Goal: Feedback & Contribution: Submit feedback/report problem

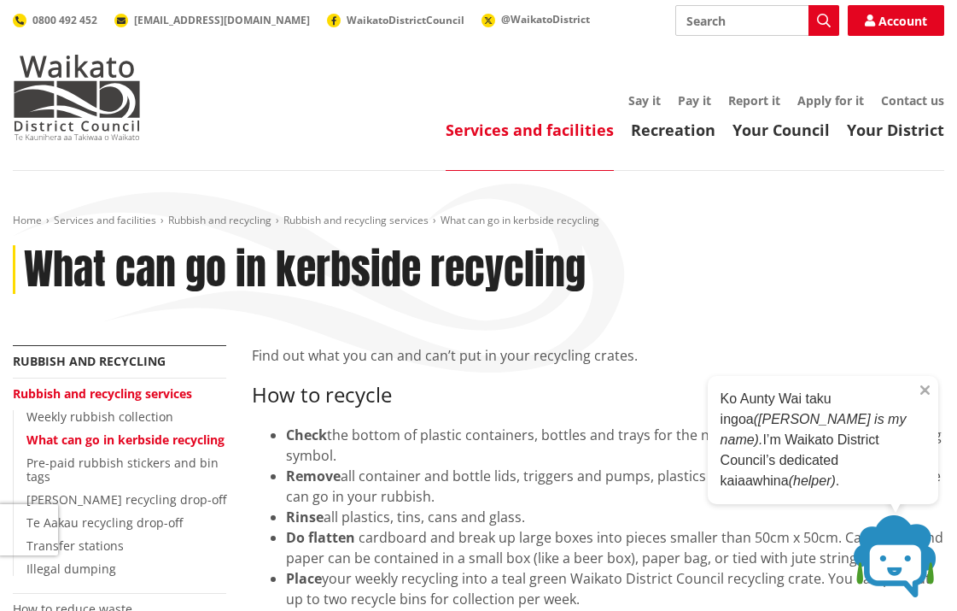
click at [824, 436] on em "(Aunty Wai is my name)." at bounding box center [814, 429] width 186 height 35
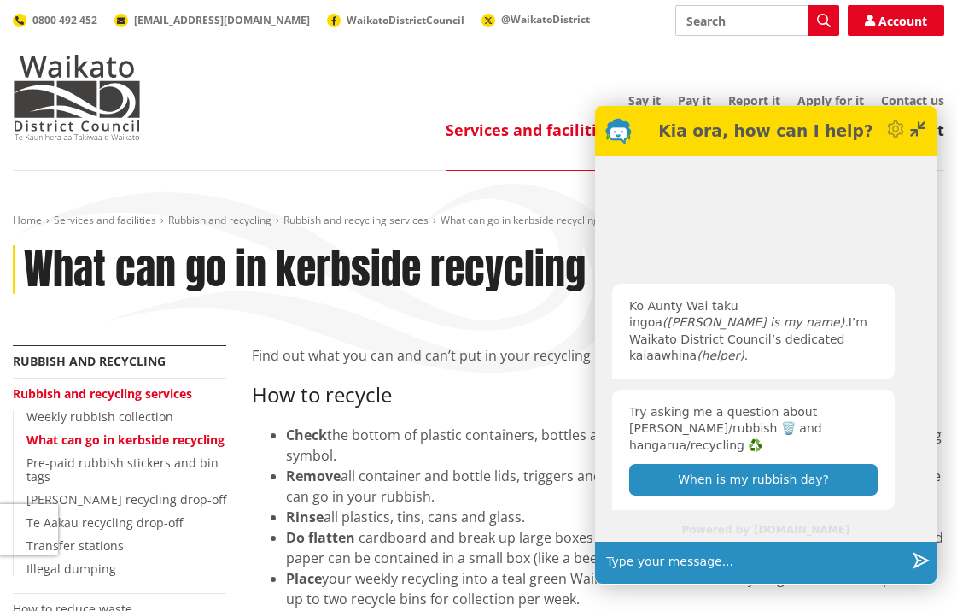
click at [647, 560] on input "text" at bounding box center [753, 562] width 306 height 43
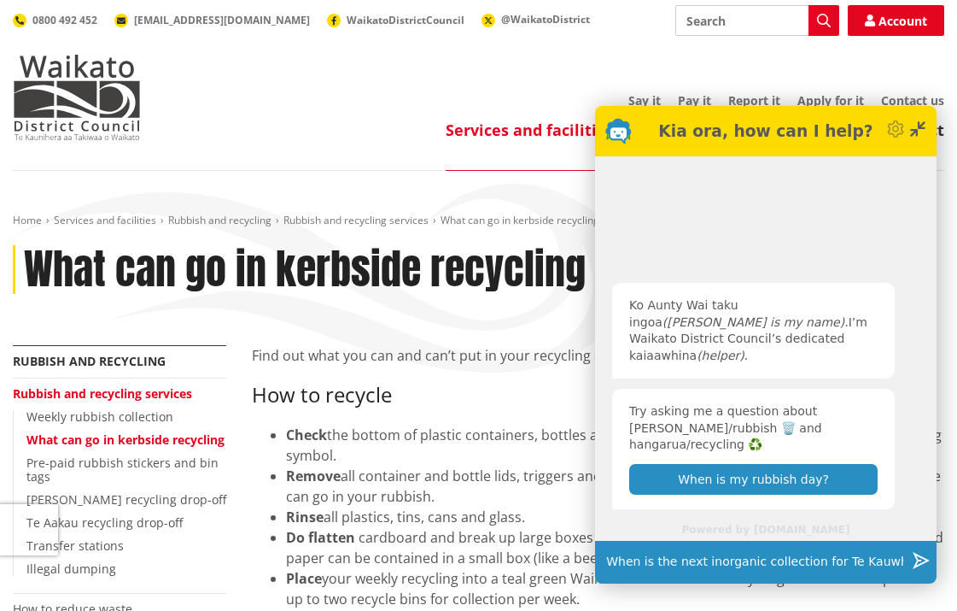
type input "When is the next inorganic collection for Te Kauwhata"
click at [925, 559] on icon "Send" at bounding box center [921, 560] width 17 height 17
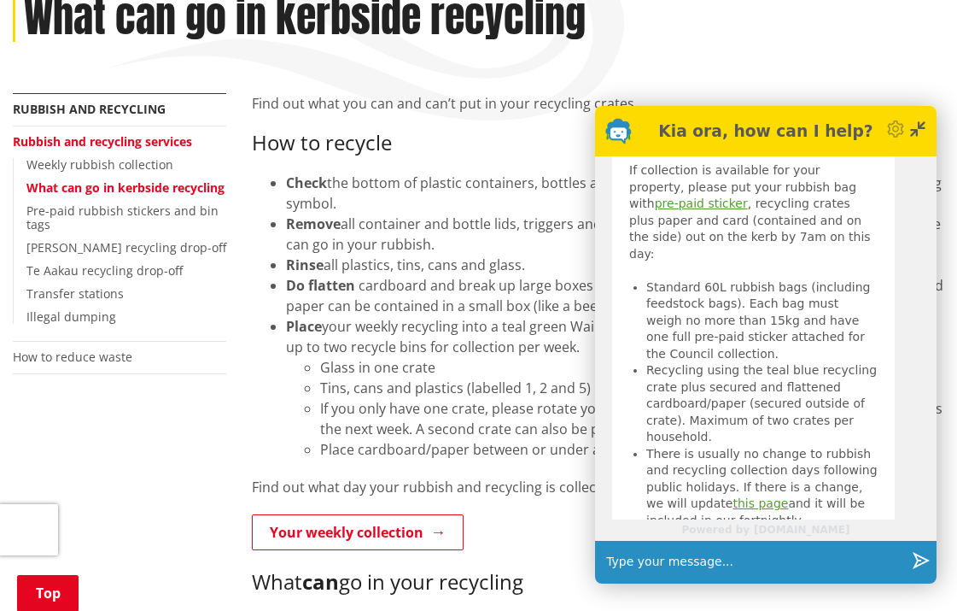
scroll to position [381, 0]
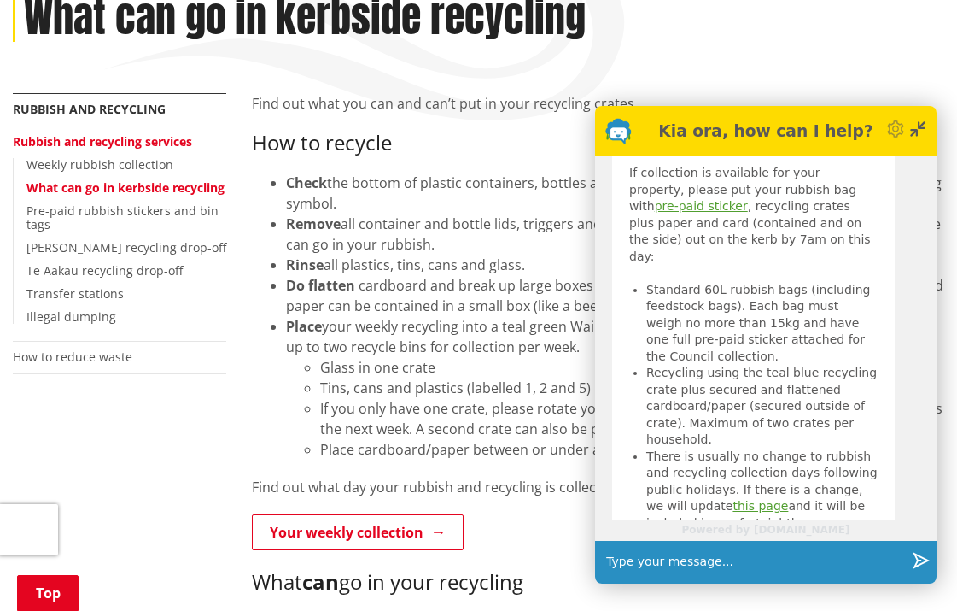
click at [653, 562] on input "text" at bounding box center [753, 562] width 306 height 43
type input "Answer my bloody question, inorganic rubbish collection dates for Te Kauwhata"
click at [918, 559] on icon "button" at bounding box center [921, 560] width 17 height 17
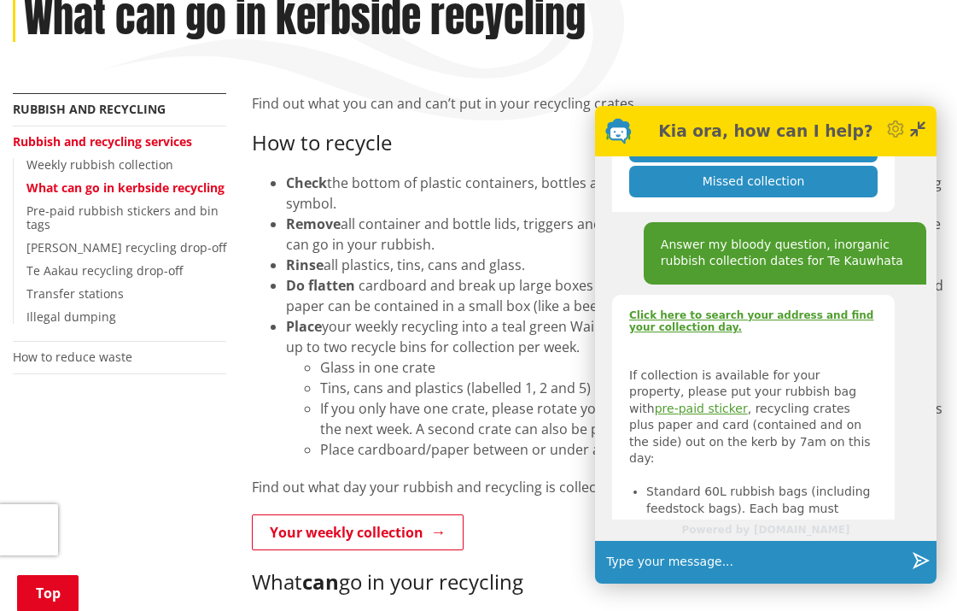
scroll to position [858, 0]
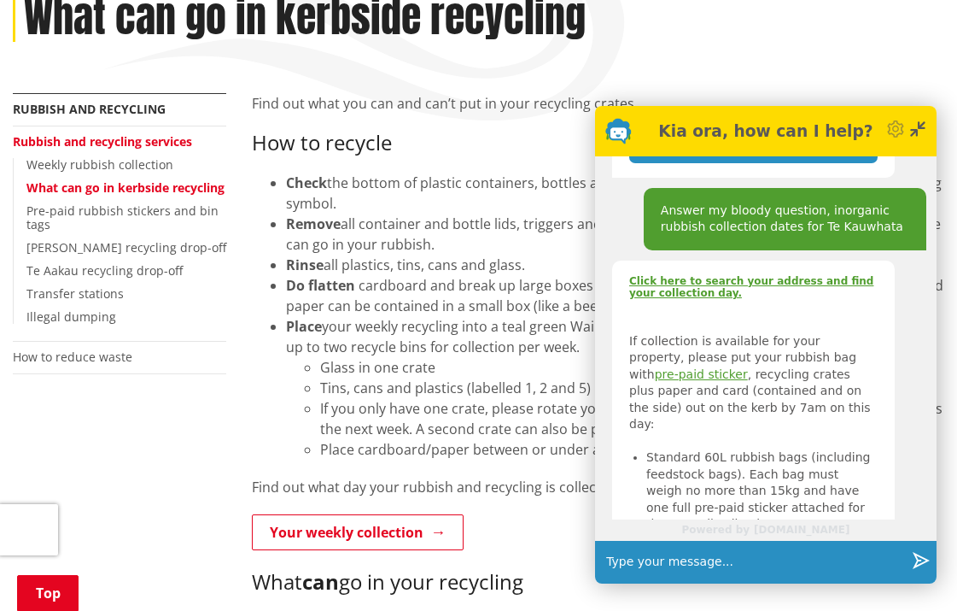
click at [652, 564] on input "text" at bounding box center [753, 562] width 306 height 43
type input "Useless"
click at [919, 556] on icon "button" at bounding box center [921, 560] width 17 height 17
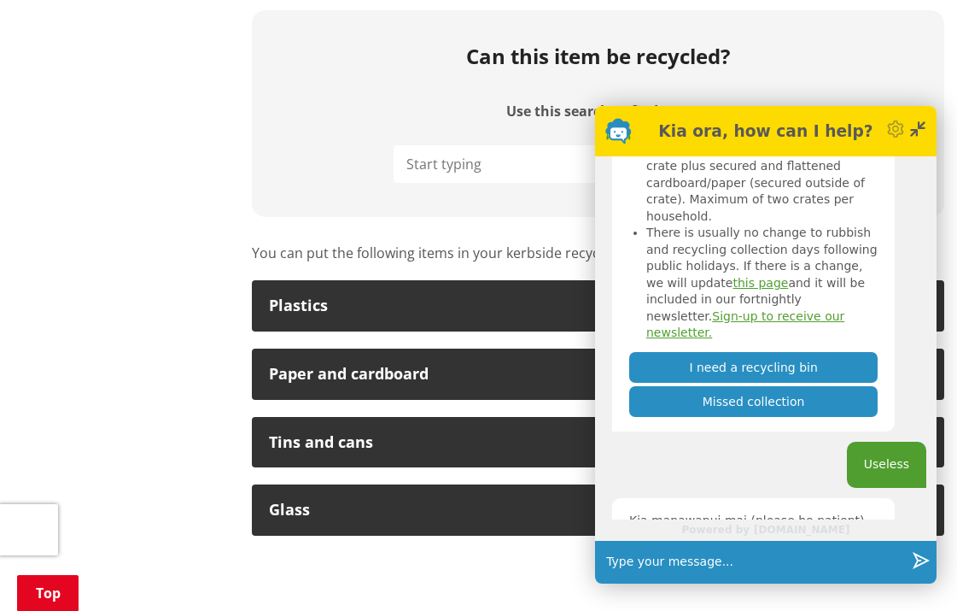
scroll to position [875, 0]
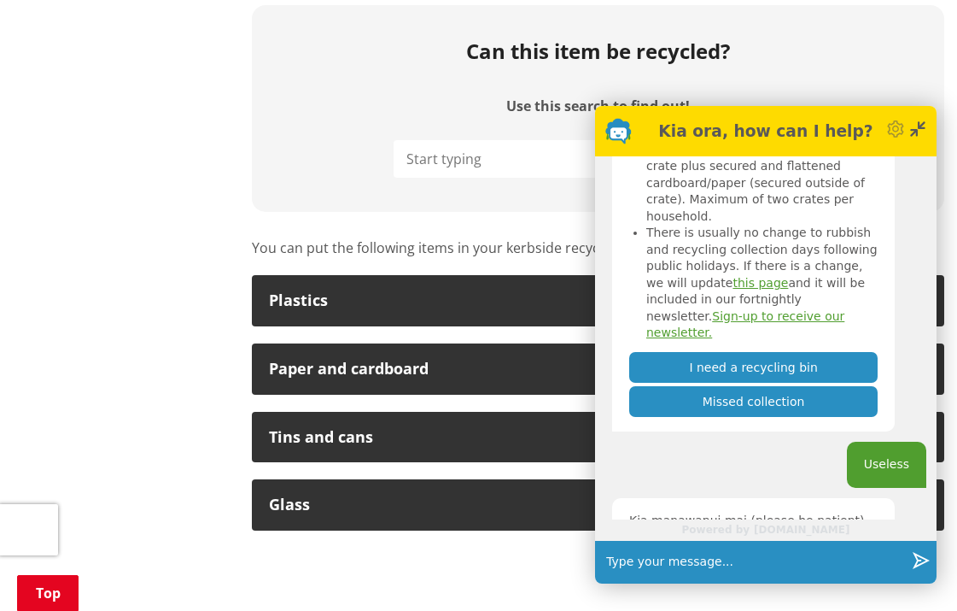
click at [776, 572] on button "Can someone contact me?" at bounding box center [753, 587] width 246 height 30
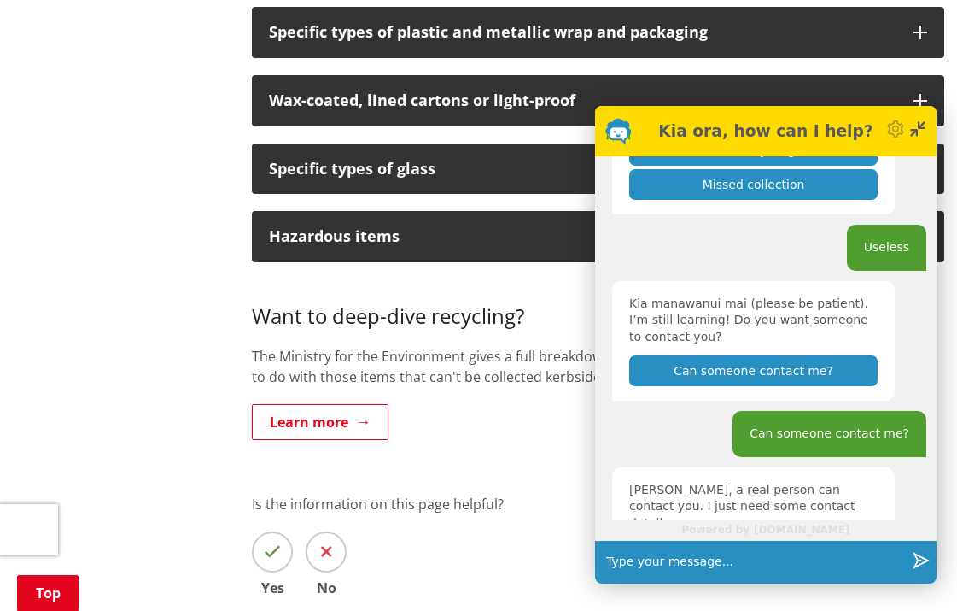
scroll to position [1465, 0]
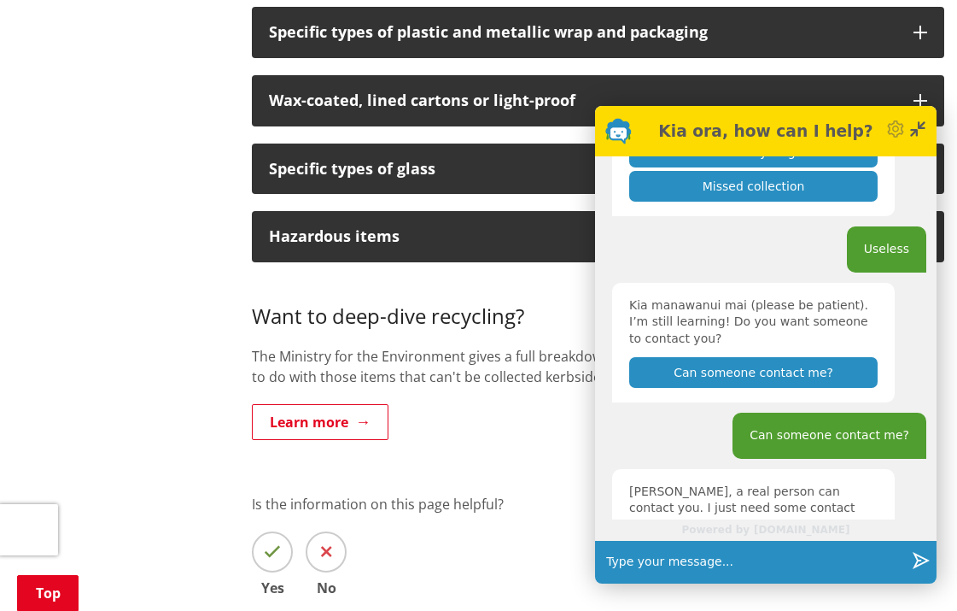
click at [920, 125] on icon at bounding box center [922, 125] width 8 height 8
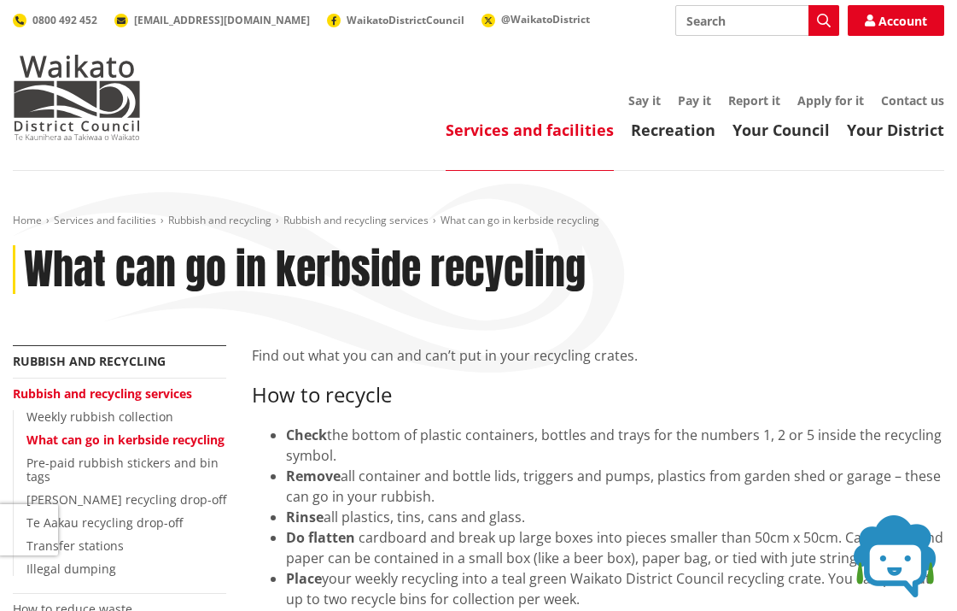
scroll to position [0, 0]
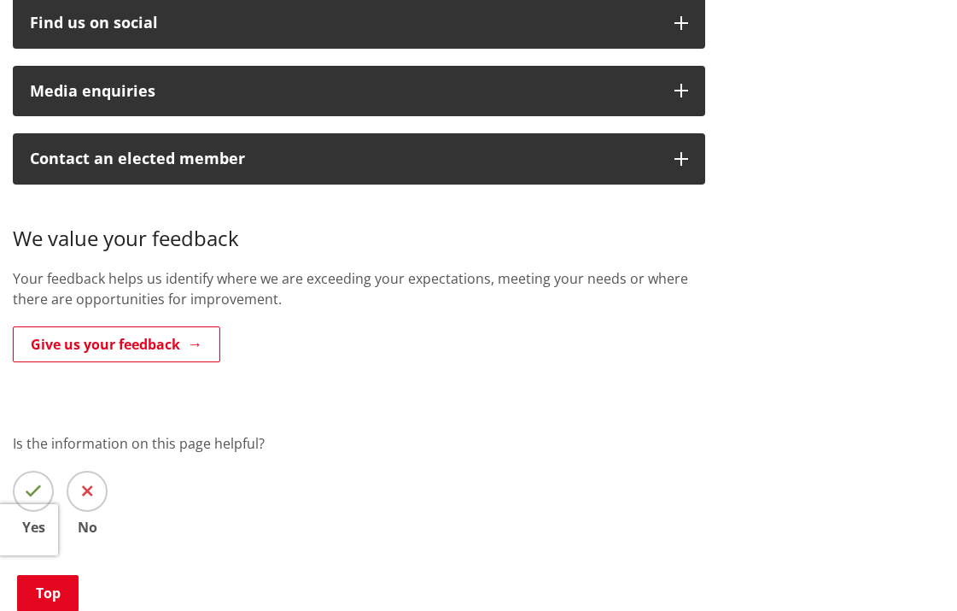
scroll to position [816, 0]
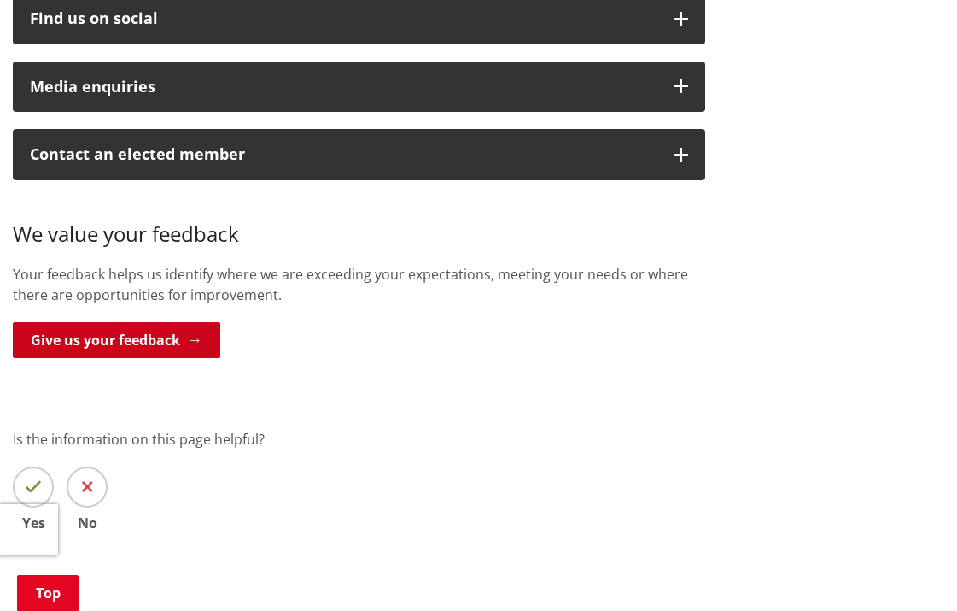
click at [135, 324] on link "Give us your feedback" at bounding box center [117, 340] width 208 height 36
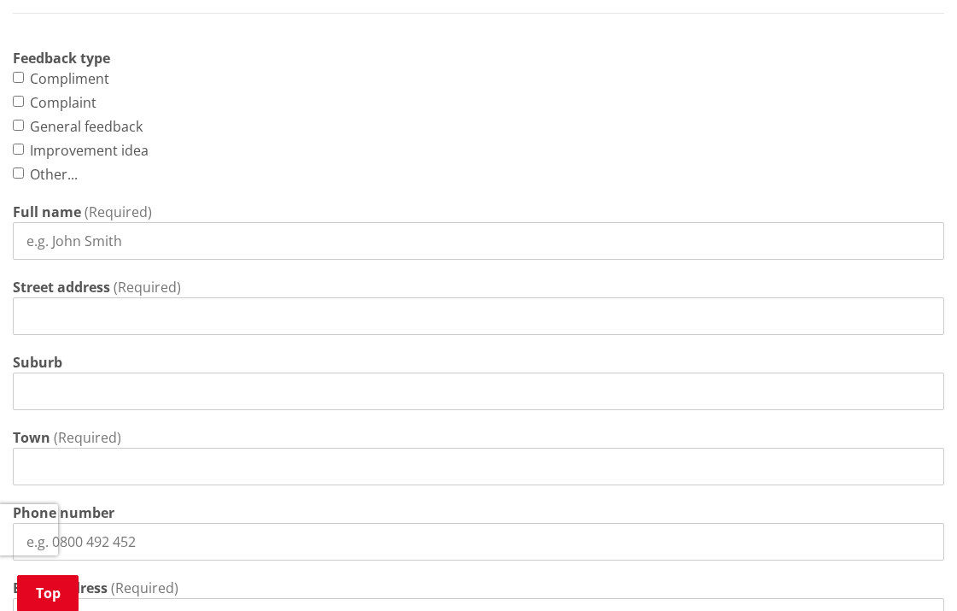
scroll to position [776, 0]
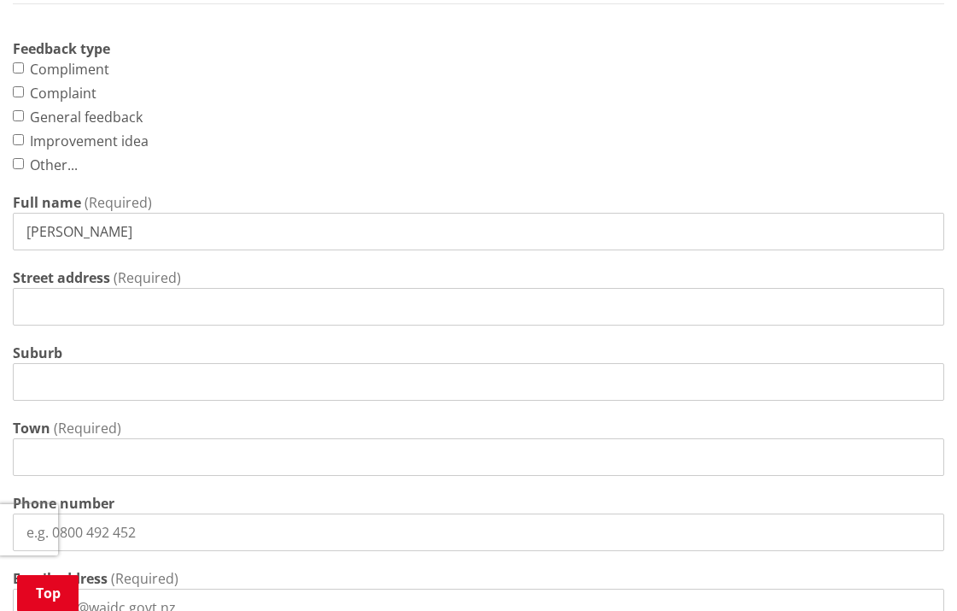
type input "[PERSON_NAME]"
type input "[STREET_ADDRESS]"
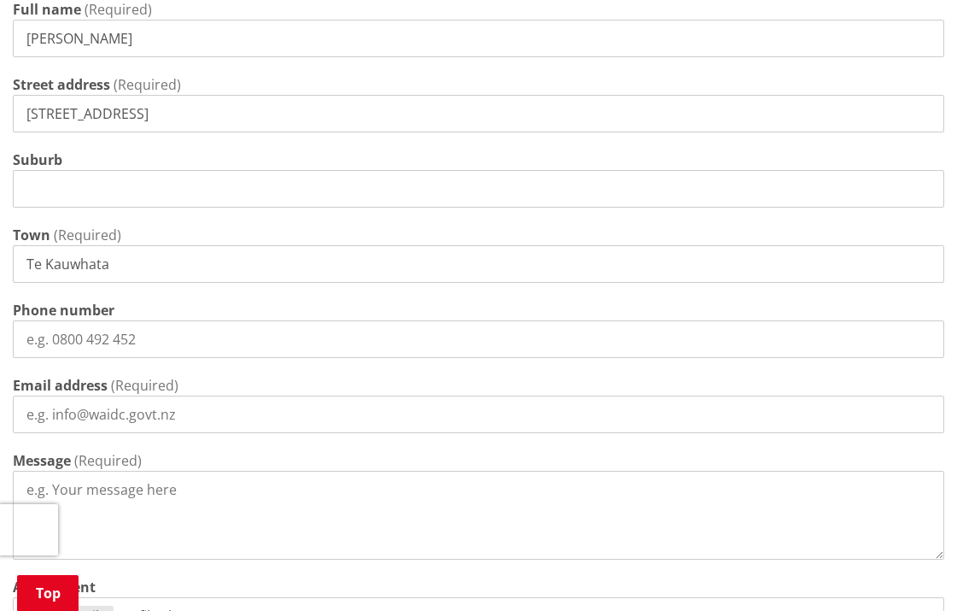
scroll to position [976, 0]
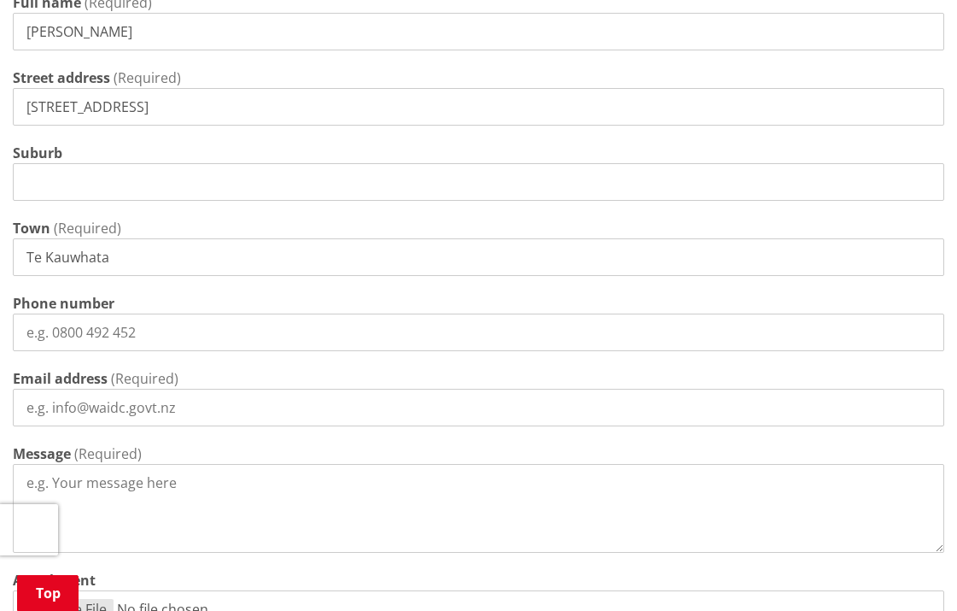
type input "Te Kauwhata"
click at [150, 326] on input "Phone number" at bounding box center [479, 332] width 932 height 38
type input "021"
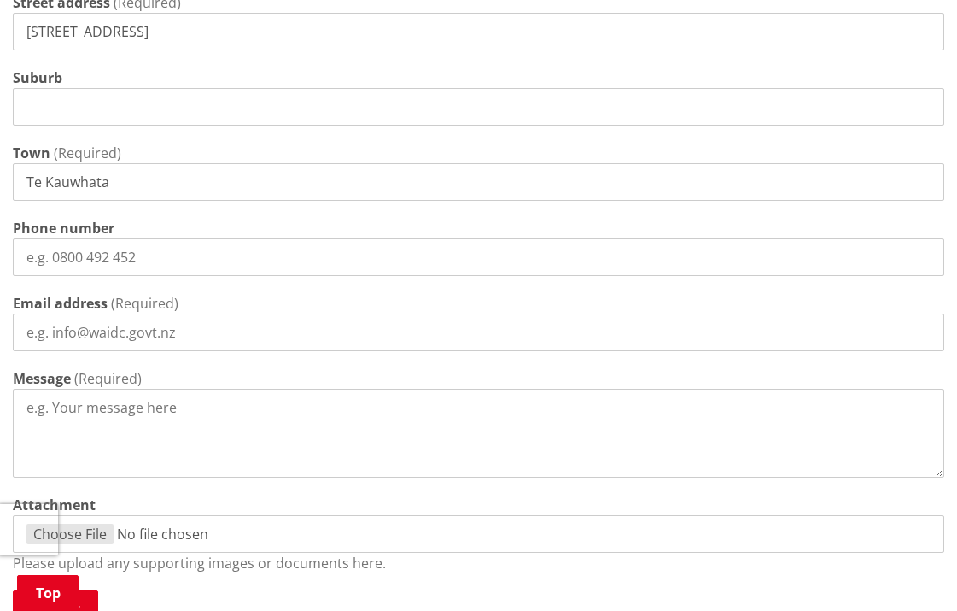
scroll to position [1061, 0]
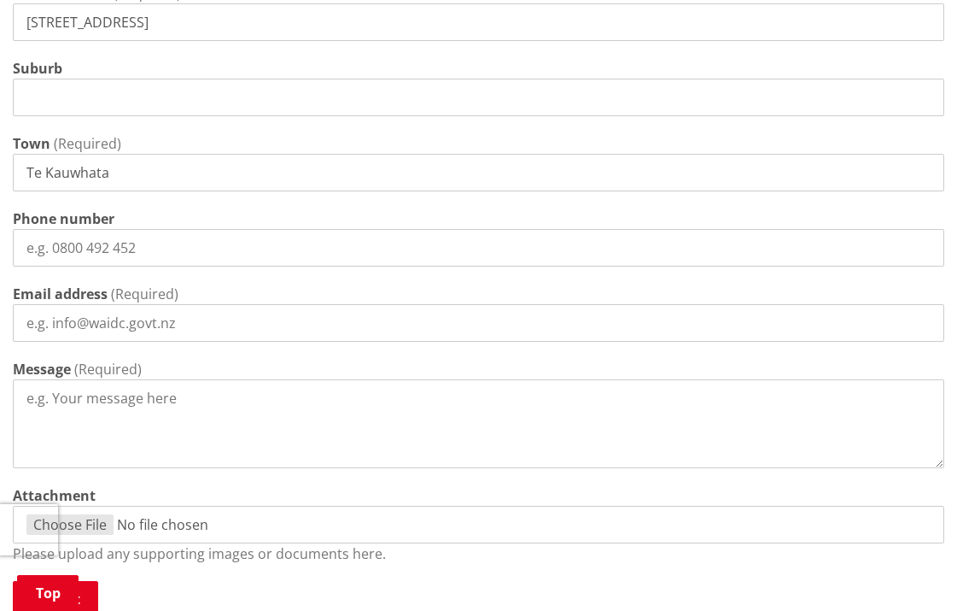
type input "[EMAIL_ADDRESS][DOMAIN_NAME]"
click at [54, 398] on textarea "Message" at bounding box center [479, 423] width 932 height 89
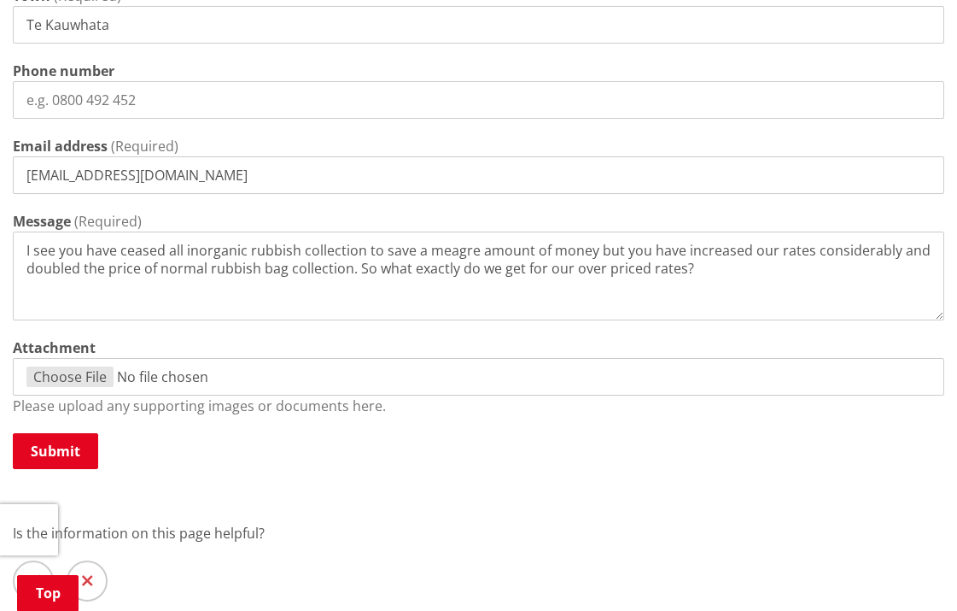
scroll to position [1211, 0]
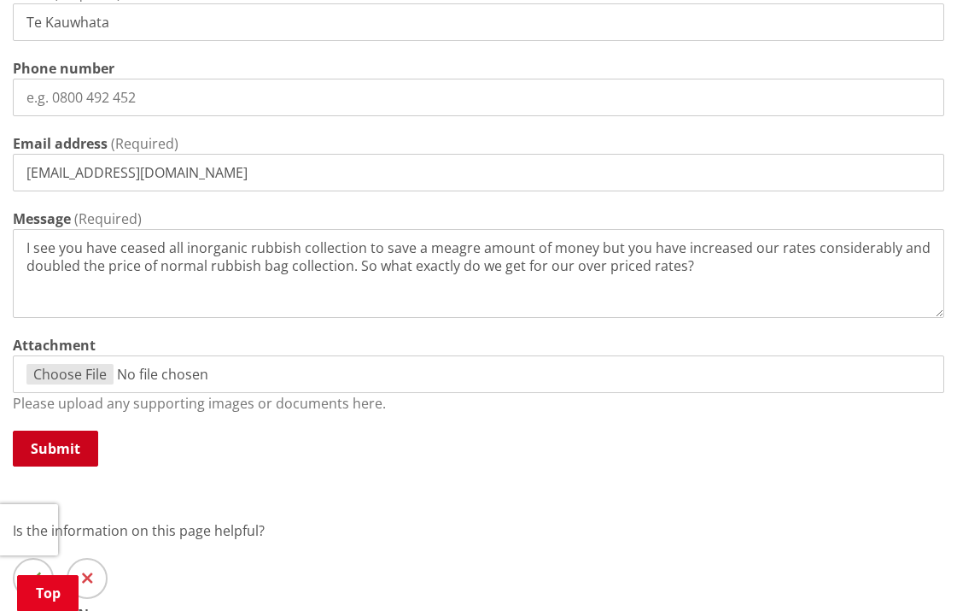
type textarea "I see you have ceased all inorganic rubbish collection to save a meagre amount …"
click at [56, 444] on button "Submit" at bounding box center [55, 448] width 85 height 36
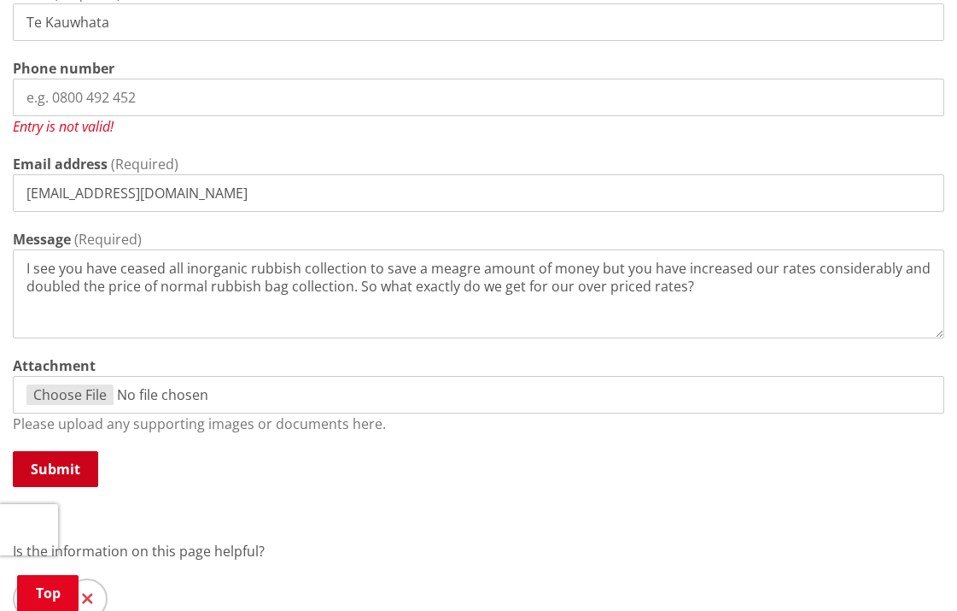
click at [54, 465] on button "Submit" at bounding box center [55, 469] width 85 height 36
click at [196, 389] on input "Attachment" at bounding box center [479, 395] width 932 height 38
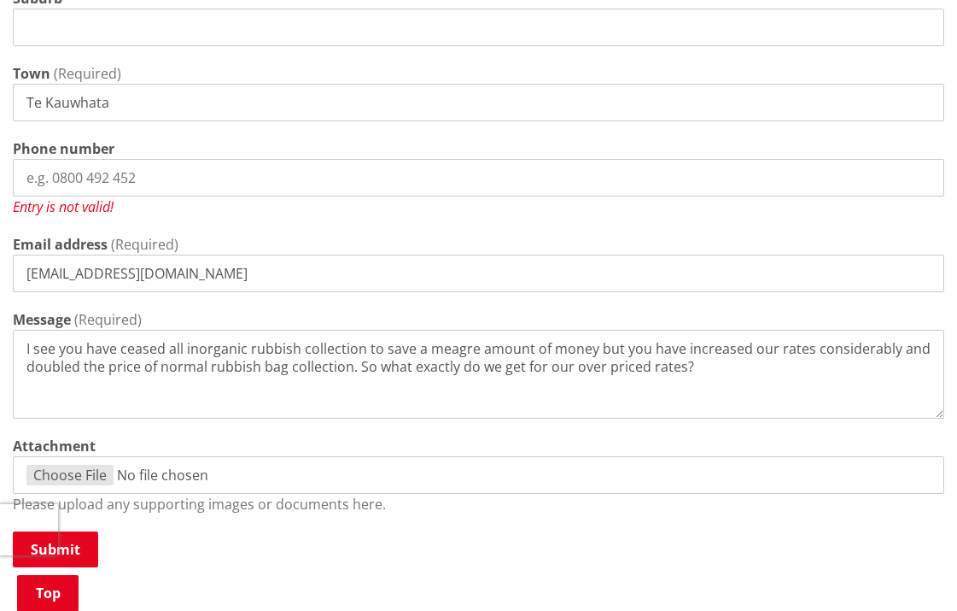
scroll to position [1128, 0]
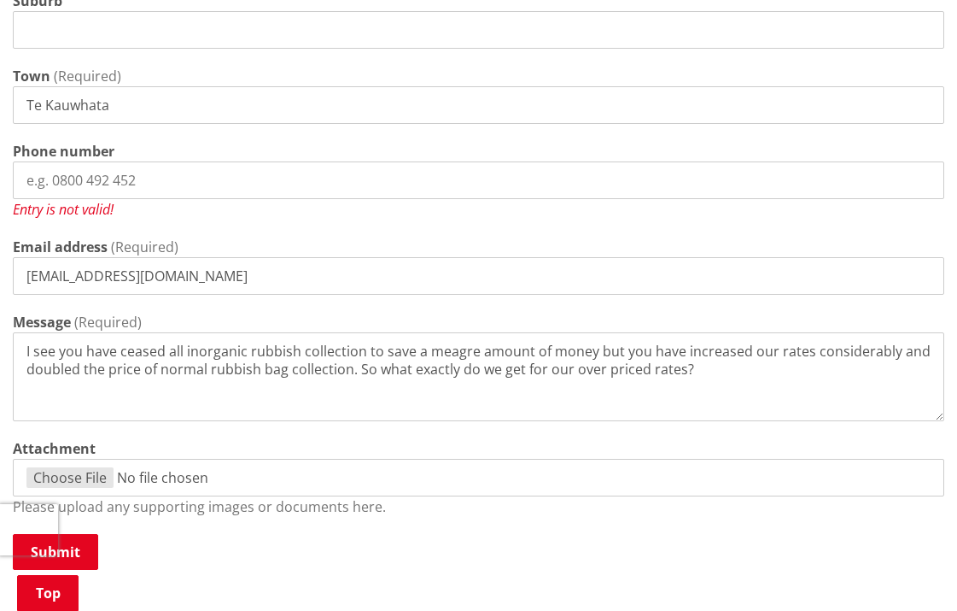
click at [718, 371] on textarea "I see you have ceased all inorganic rubbish collection to save a meagre amount …" at bounding box center [479, 376] width 932 height 89
click at [158, 471] on input "Attachment" at bounding box center [479, 478] width 932 height 38
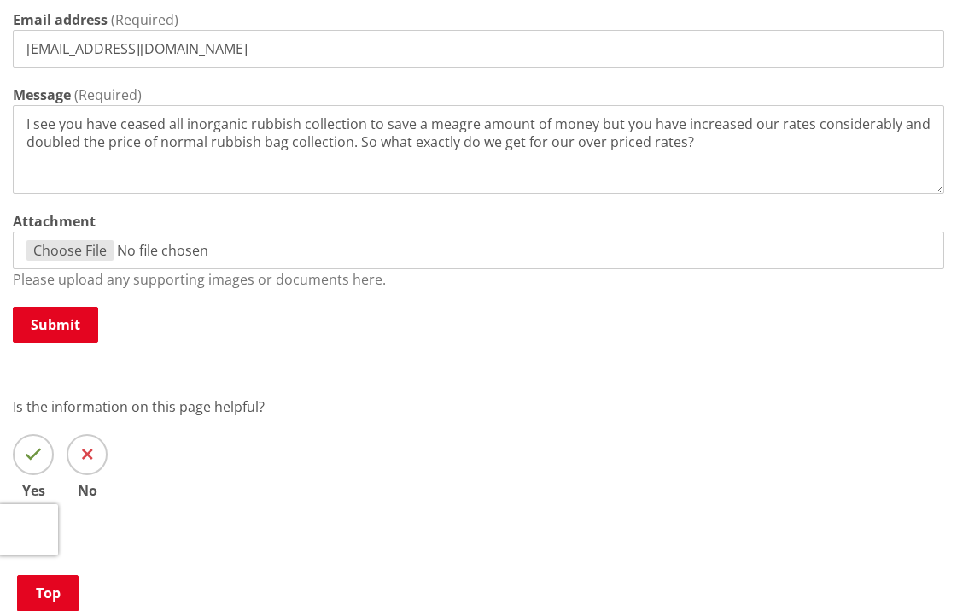
scroll to position [1351, 0]
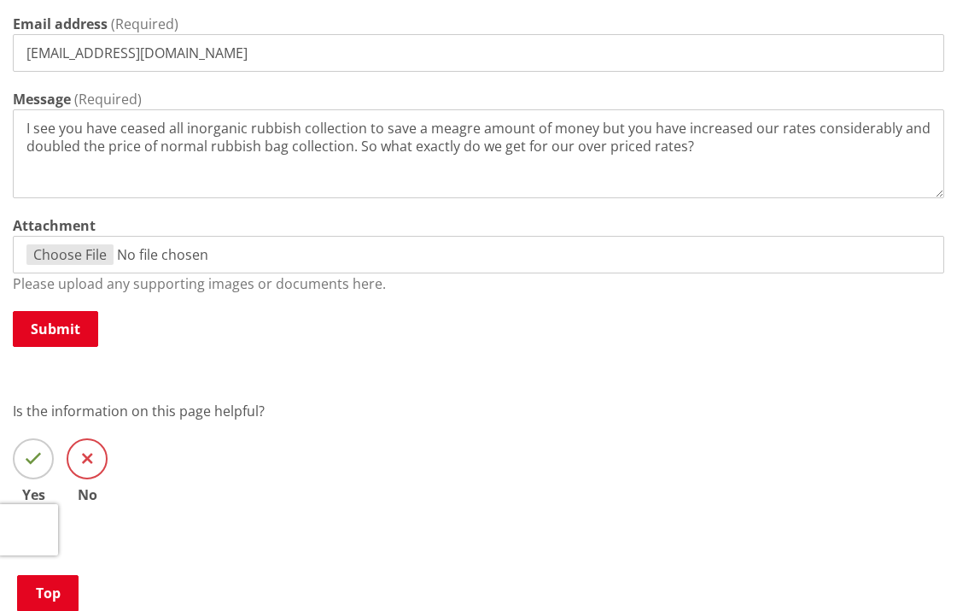
click at [82, 452] on icon at bounding box center [87, 458] width 11 height 17
click at [0, 0] on input "No" at bounding box center [0, 0] width 0 height 0
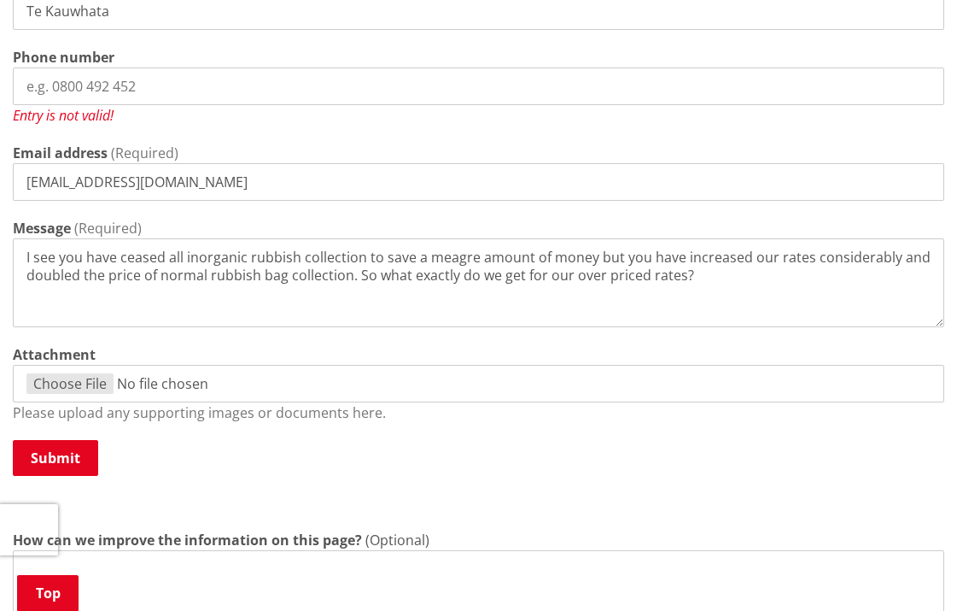
scroll to position [1227, 0]
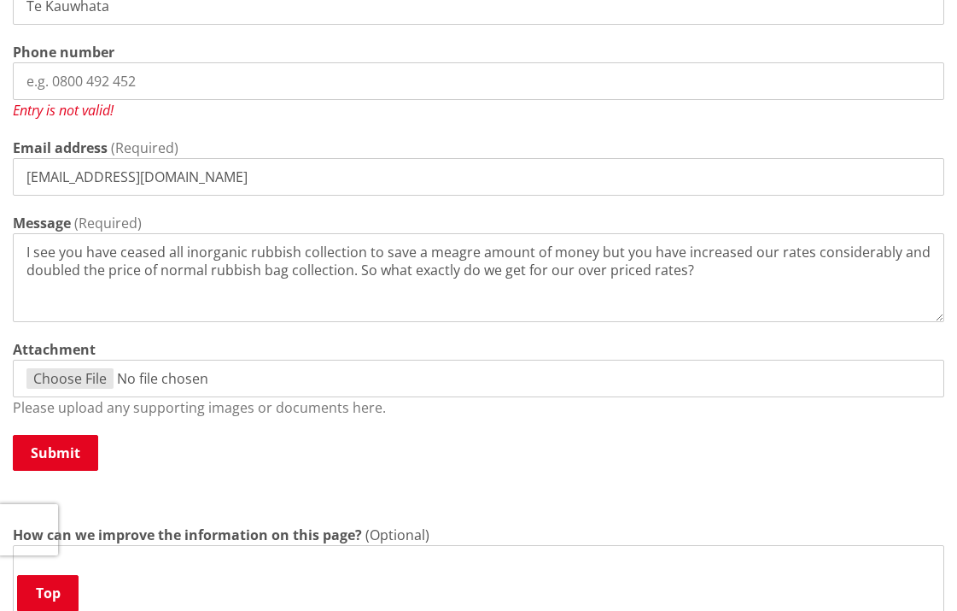
click at [717, 272] on textarea "I see you have ceased all inorganic rubbish collection to save a meagre amount …" at bounding box center [479, 277] width 932 height 89
click at [54, 69] on input "Phone number" at bounding box center [479, 81] width 932 height 38
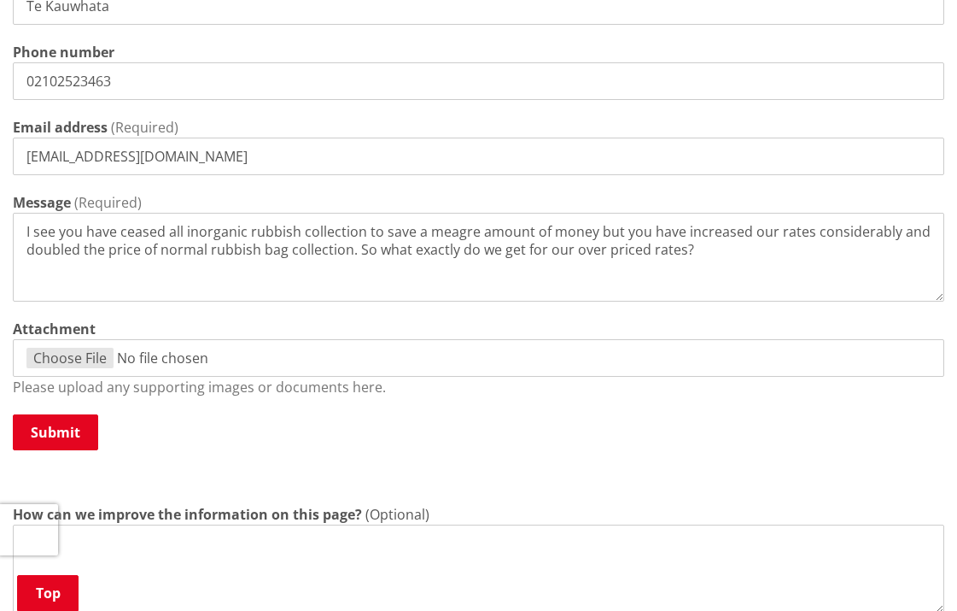
click at [131, 77] on input "02102523463" at bounding box center [479, 81] width 932 height 38
type input "02102523463"
click at [717, 249] on textarea "I see you have ceased all inorganic rubbish collection to save a meagre amount …" at bounding box center [479, 257] width 932 height 89
click at [60, 425] on button "Submit" at bounding box center [55, 432] width 85 height 36
